Goal: Connect with others: Connect with others

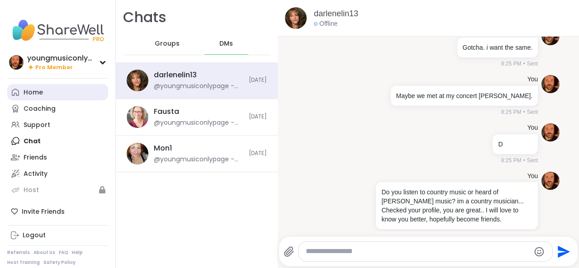
click at [28, 93] on div "Home" at bounding box center [33, 92] width 19 height 9
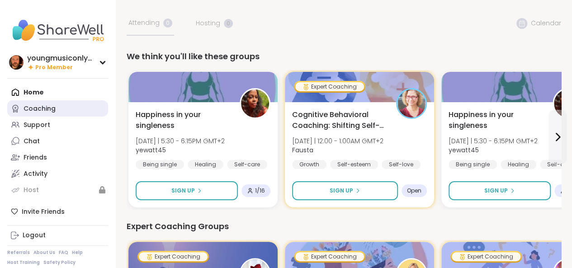
click at [27, 108] on div "Coaching" at bounding box center [40, 108] width 32 height 9
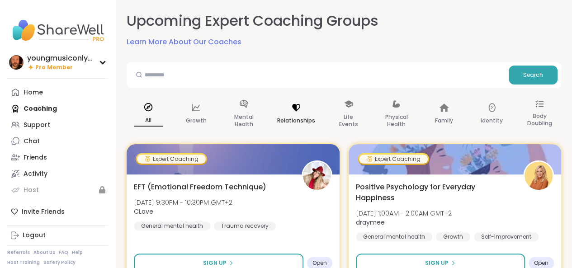
click at [292, 117] on p "Relationships" at bounding box center [296, 120] width 38 height 11
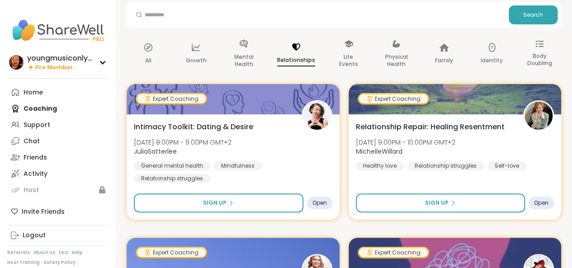
scroll to position [61, 0]
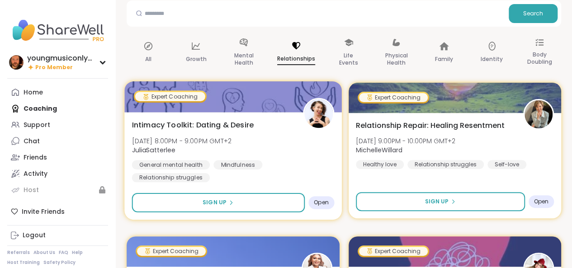
click at [323, 116] on img at bounding box center [318, 113] width 28 height 28
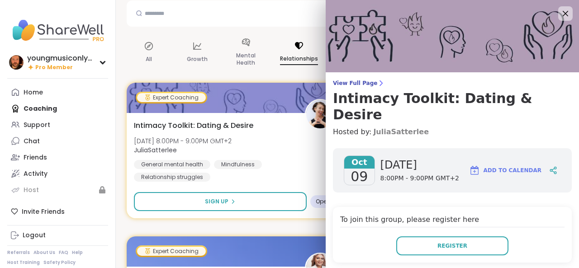
click at [385, 127] on link "JuliaSatterlee" at bounding box center [401, 132] width 56 height 11
click at [559, 17] on icon at bounding box center [564, 13] width 11 height 11
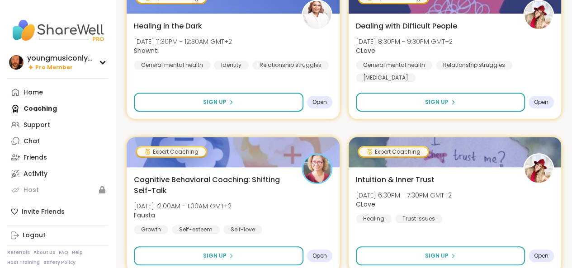
scroll to position [0, 0]
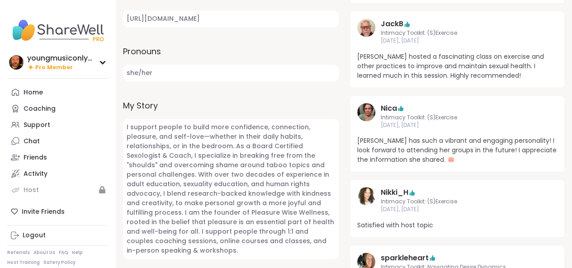
scroll to position [381, 0]
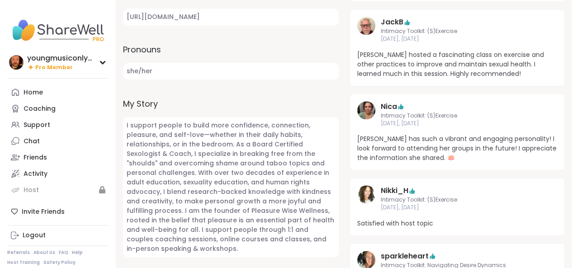
click at [366, 103] on img at bounding box center [366, 110] width 18 height 18
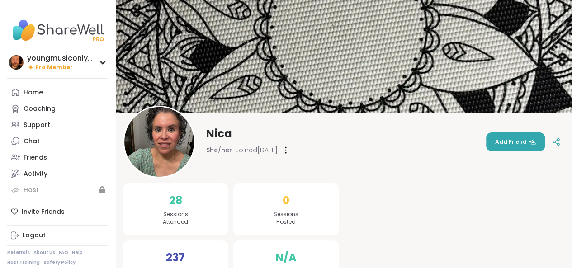
click at [510, 143] on span "Add Friend" at bounding box center [515, 142] width 41 height 8
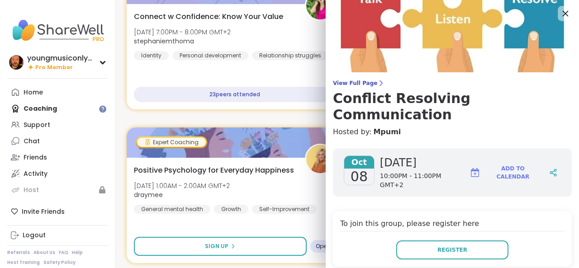
click at [559, 16] on icon at bounding box center [564, 13] width 11 height 11
